Goal: Find specific page/section: Find specific page/section

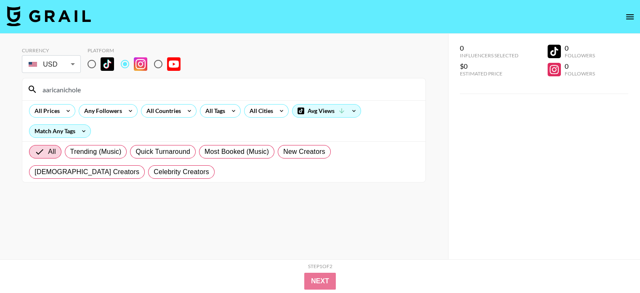
click at [201, 90] on input "aaricanichole" at bounding box center [228, 89] width 383 height 13
paste input "susancarrollcooper"
click at [154, 83] on input "susancarrollcooper" at bounding box center [228, 89] width 383 height 13
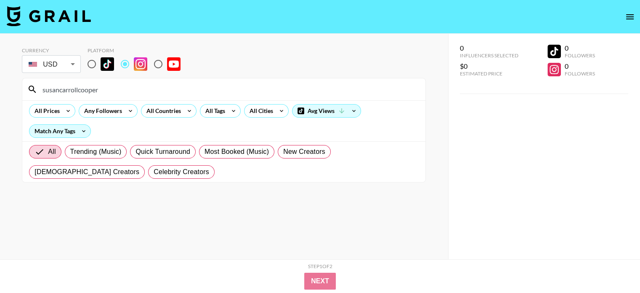
click at [154, 83] on input "susancarrollcooper" at bounding box center [228, 89] width 383 height 13
paste input "ciarakeva"
click at [155, 93] on input "ciarakeva" at bounding box center [228, 89] width 383 height 13
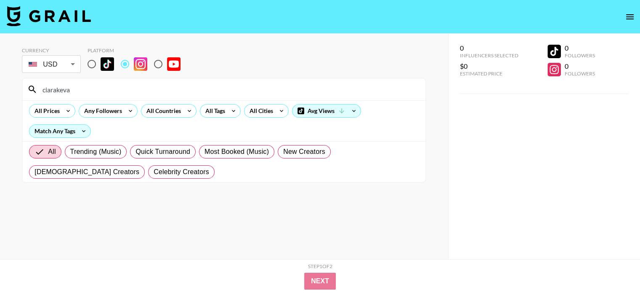
click at [155, 93] on input "ciarakeva" at bounding box center [228, 89] width 383 height 13
paste input "aileciajones"
click at [256, 87] on input "aileciajones" at bounding box center [228, 89] width 383 height 13
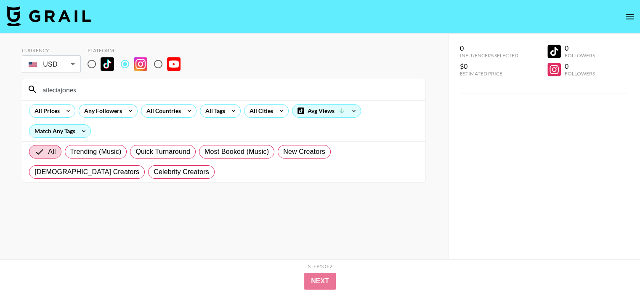
paste input "goldrushrach"
click at [156, 83] on input "goldrushrach" at bounding box center [228, 89] width 383 height 13
paste input "aubriecrivaro"
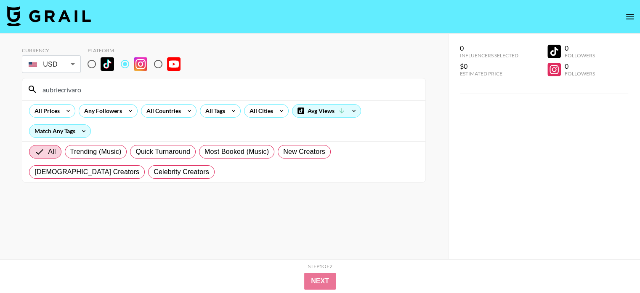
type input "aubriecrivaro"
